Goal: Task Accomplishment & Management: Use online tool/utility

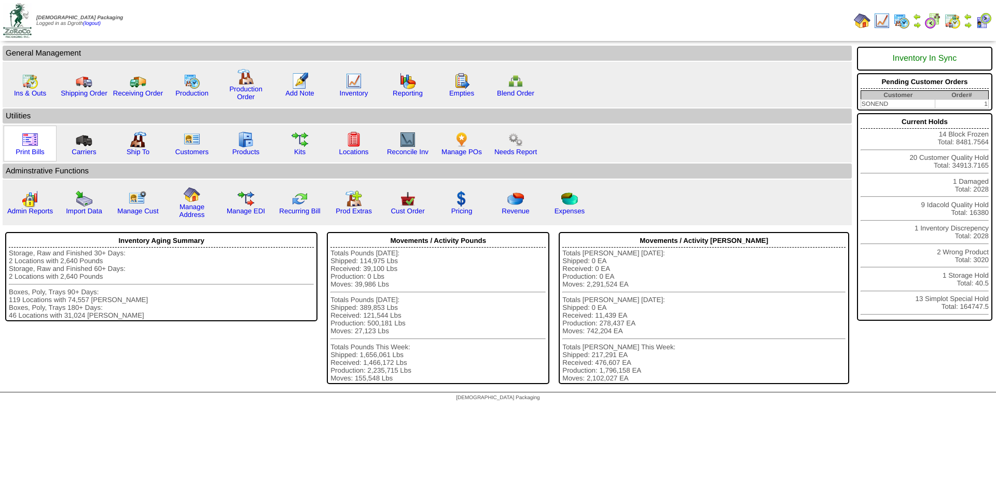
click at [22, 141] on img at bounding box center [30, 139] width 17 height 17
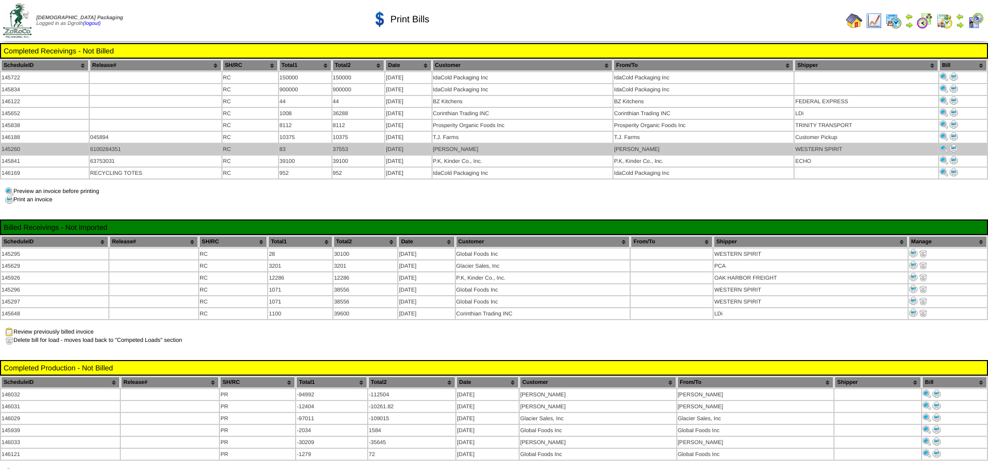
click at [956, 145] on img at bounding box center [954, 148] width 8 height 8
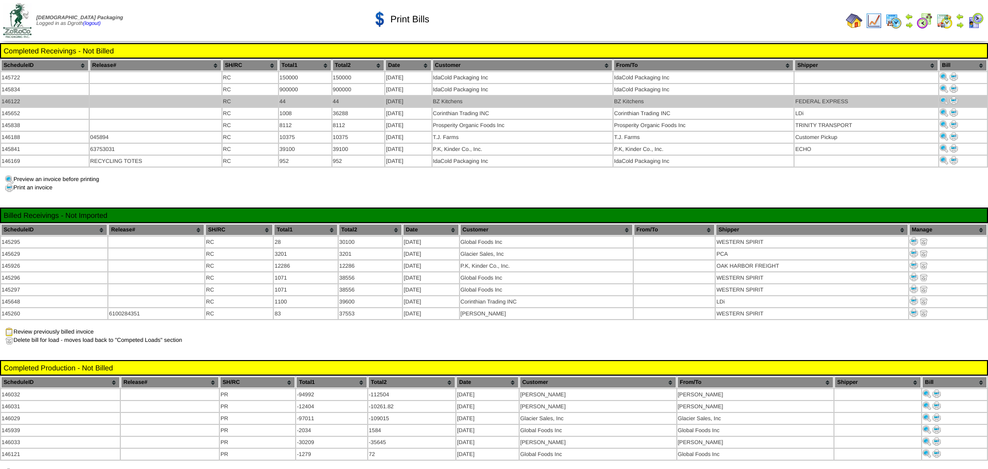
click at [954, 97] on img at bounding box center [954, 100] width 8 height 8
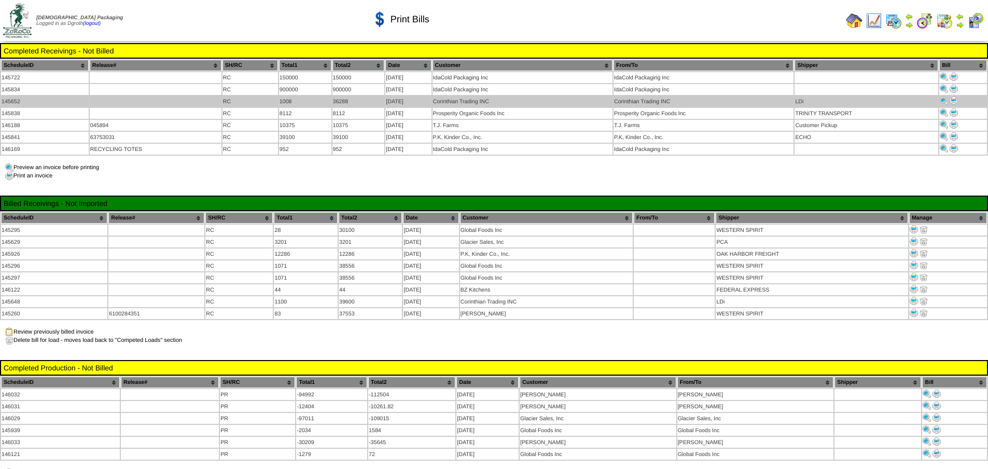
click at [954, 99] on img at bounding box center [954, 100] width 8 height 8
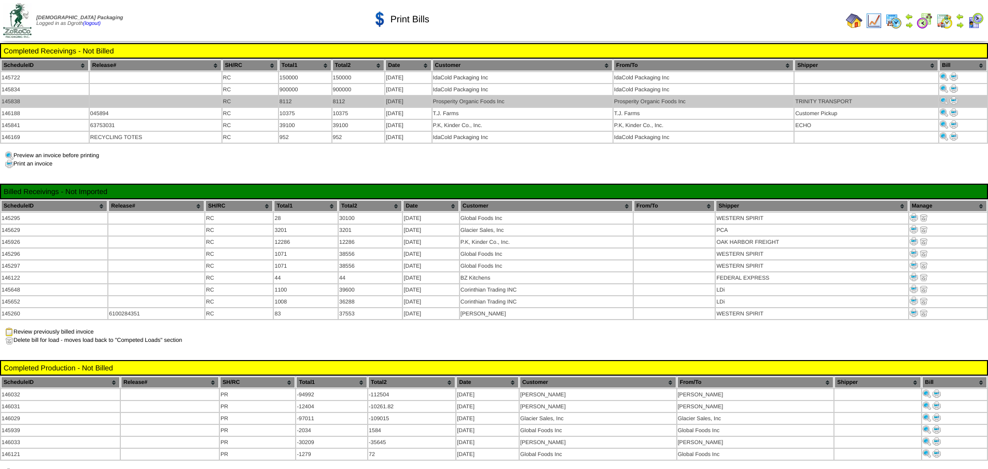
click at [954, 99] on img at bounding box center [954, 100] width 8 height 8
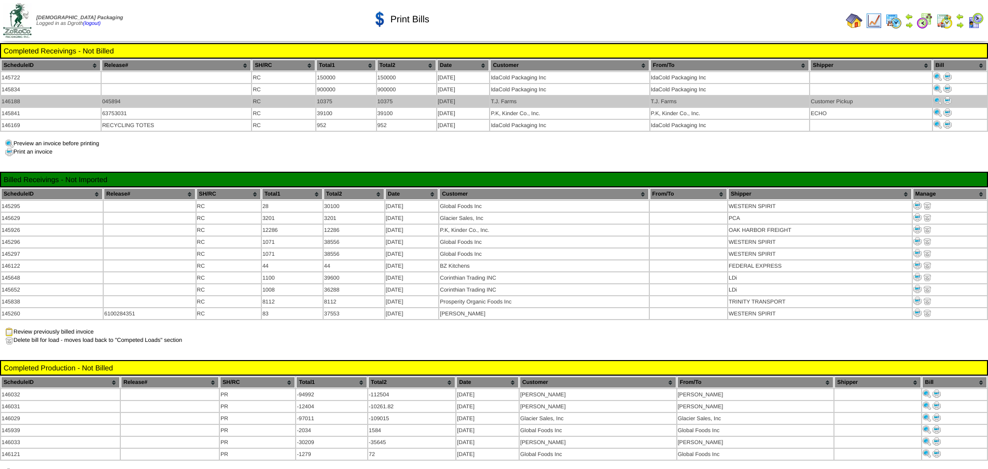
click at [949, 99] on img at bounding box center [948, 100] width 8 height 8
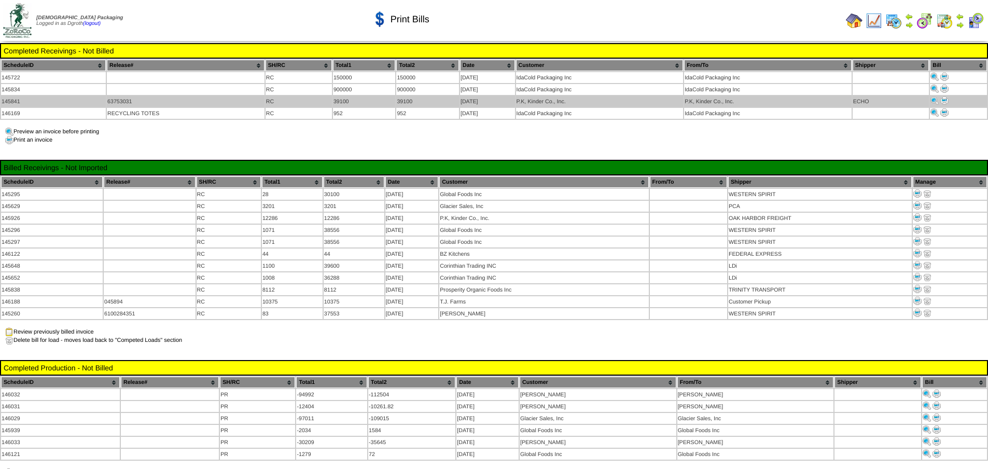
click at [945, 101] on img at bounding box center [945, 100] width 8 height 8
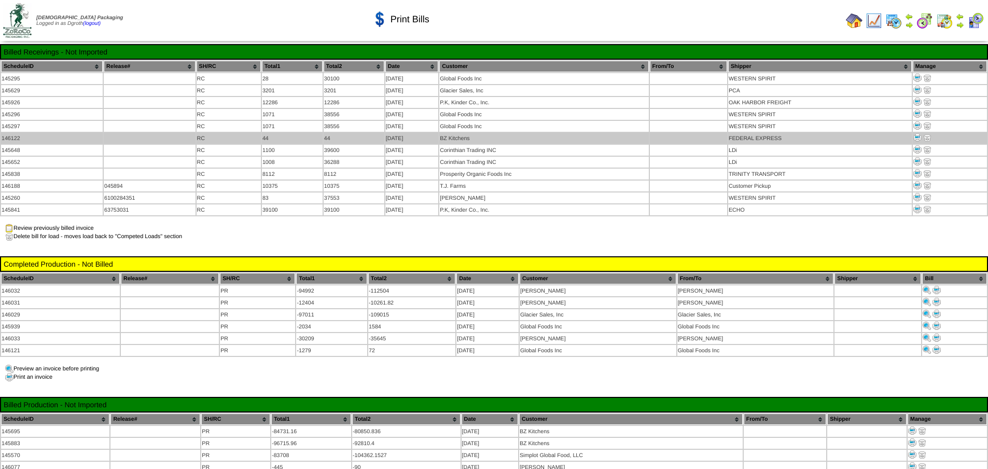
scroll to position [156, 0]
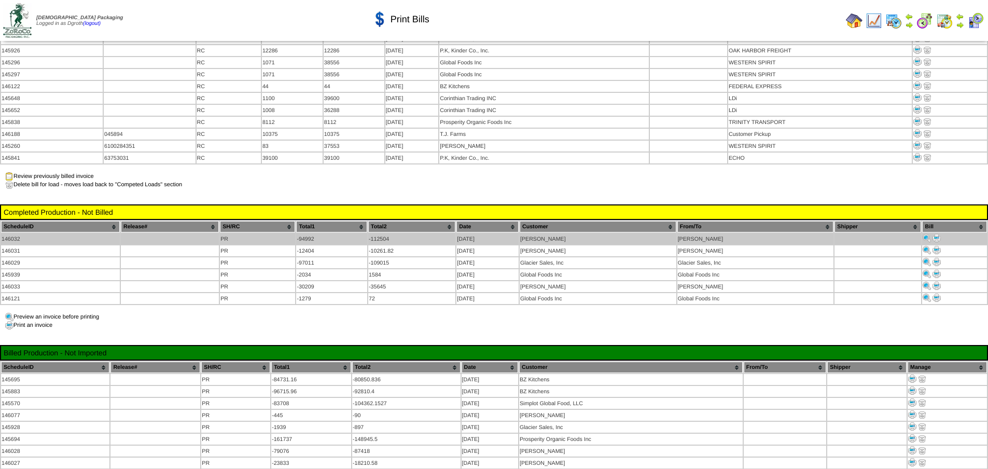
click at [937, 234] on img at bounding box center [937, 238] width 8 height 8
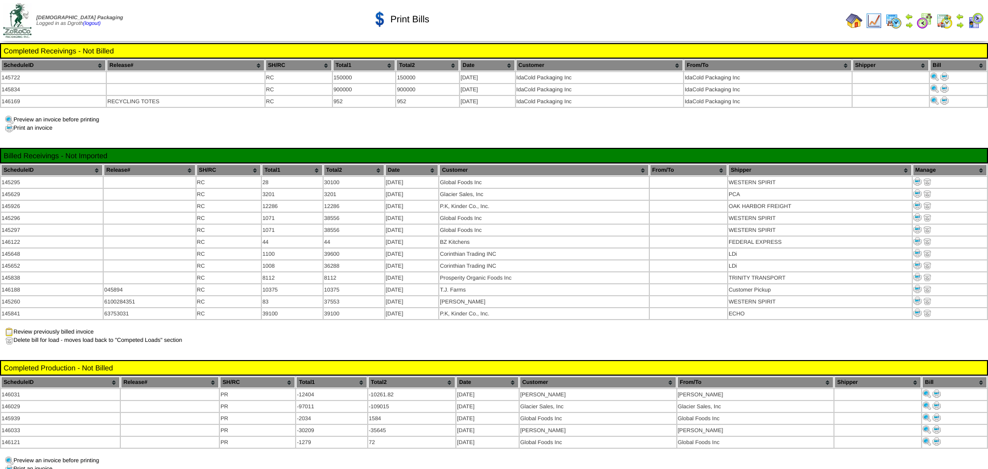
scroll to position [156, 0]
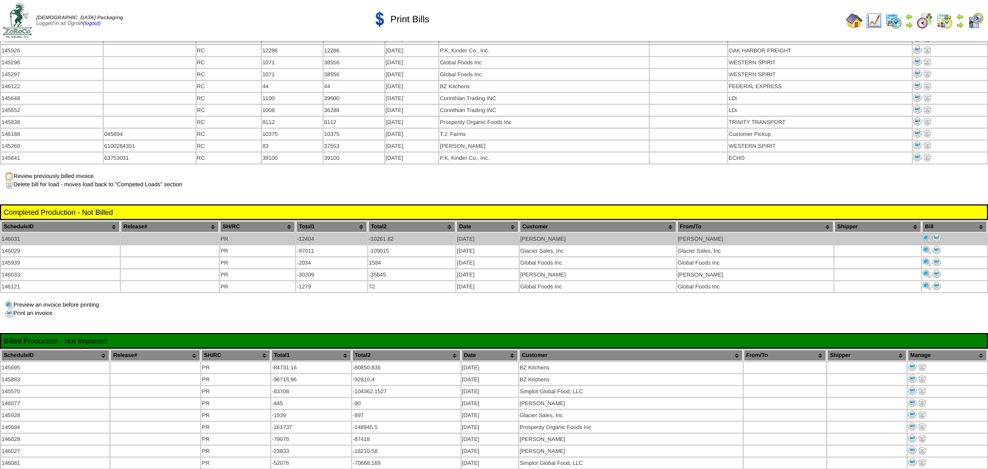
click at [936, 234] on img at bounding box center [937, 238] width 8 height 8
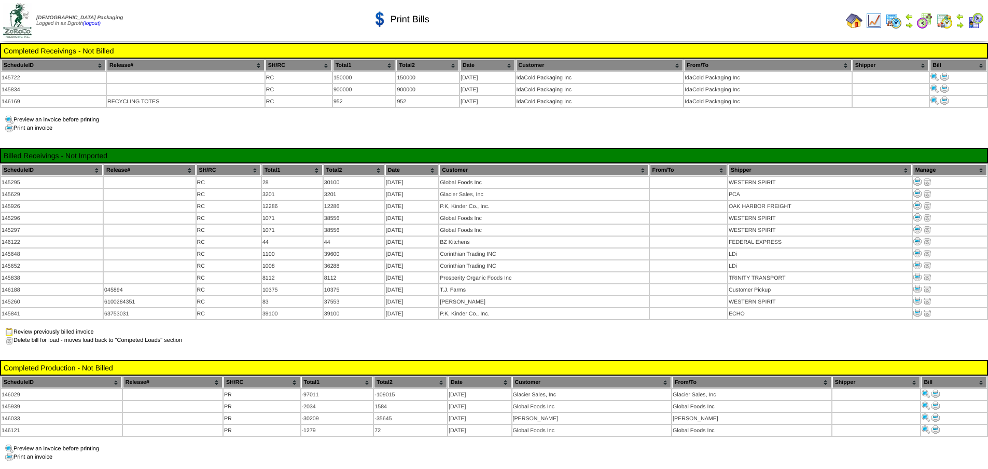
scroll to position [156, 0]
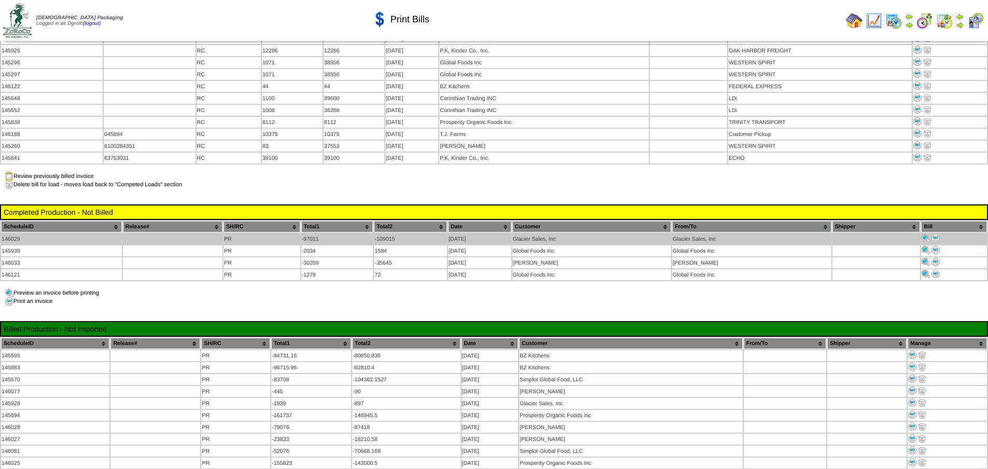
click at [934, 234] on img at bounding box center [936, 238] width 8 height 8
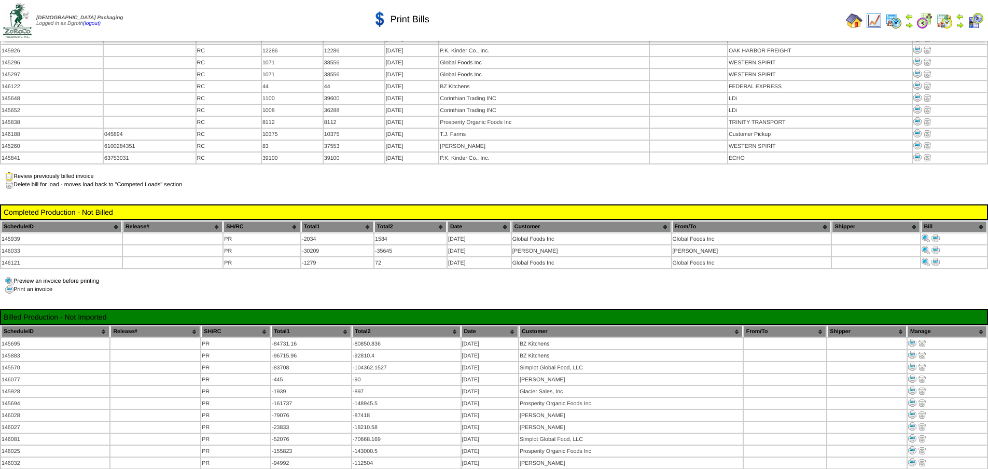
scroll to position [156, 0]
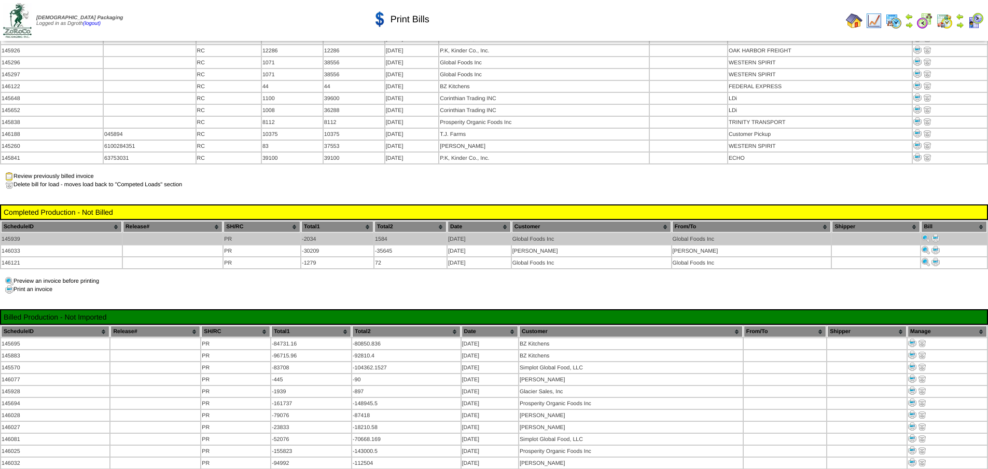
click at [933, 234] on img at bounding box center [936, 238] width 8 height 8
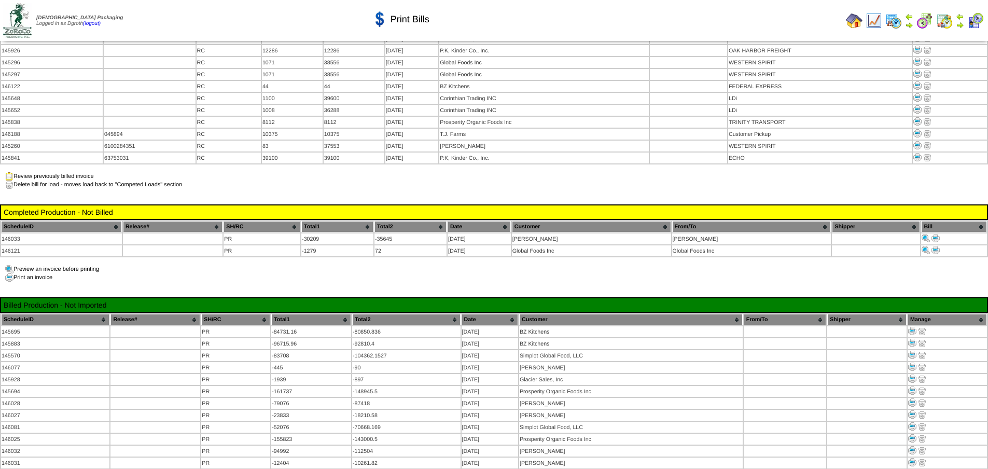
scroll to position [156, 0]
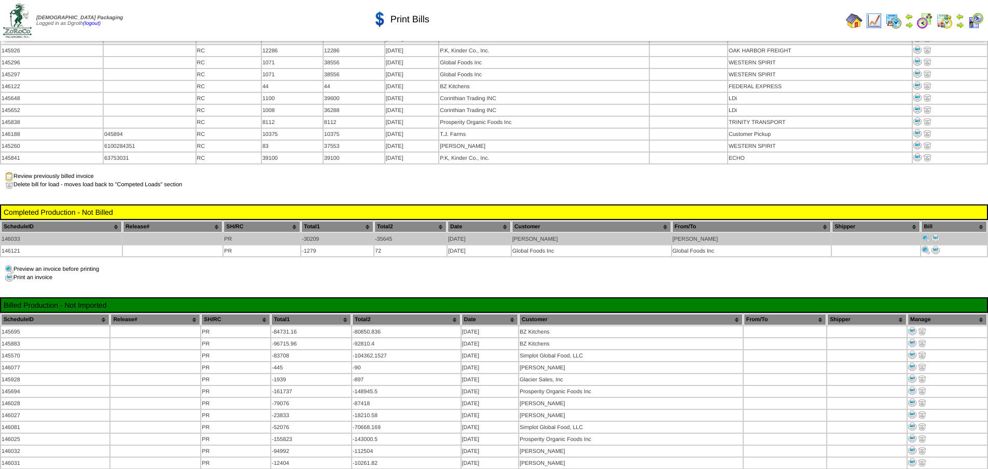
click at [938, 234] on img at bounding box center [936, 238] width 8 height 8
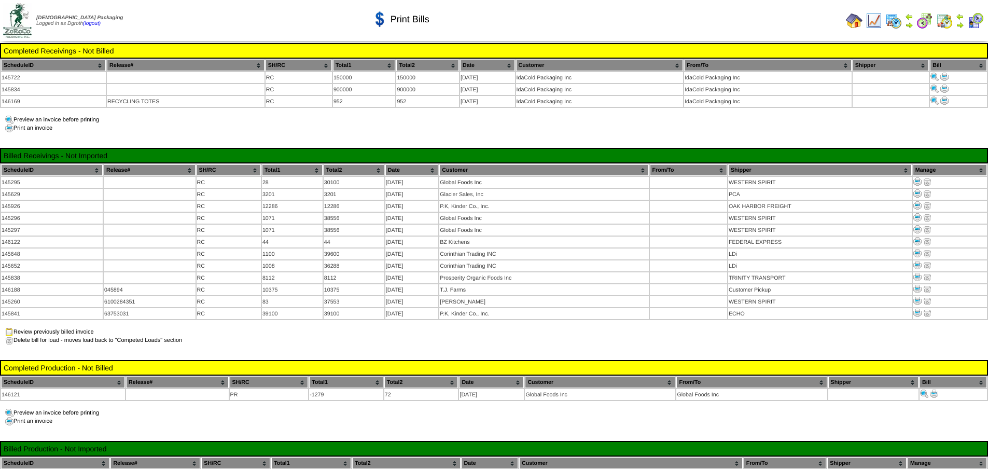
scroll to position [156, 0]
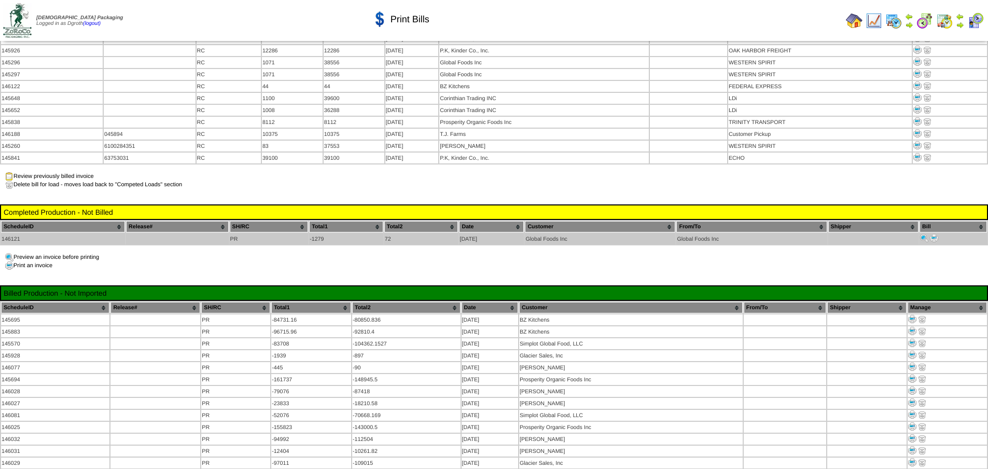
click at [936, 234] on img at bounding box center [934, 238] width 8 height 8
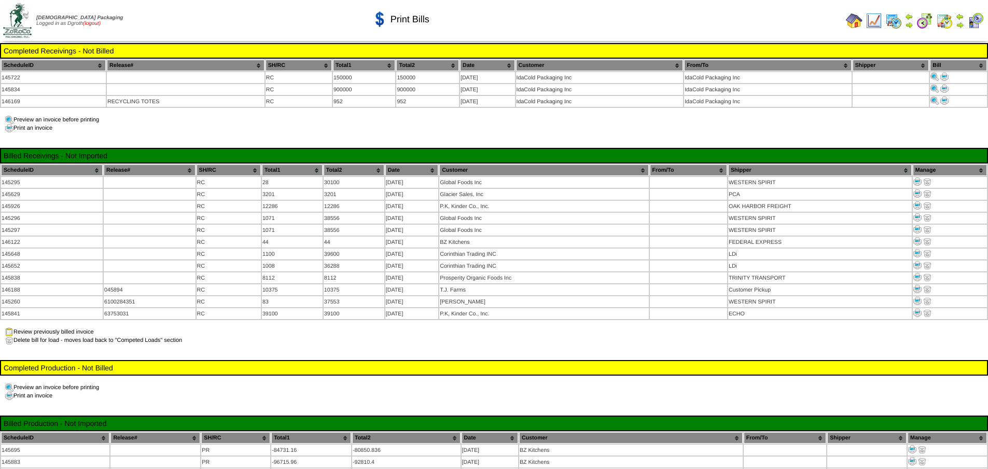
click at [101, 22] on link "(logout)" at bounding box center [92, 24] width 18 height 6
